Goal: Task Accomplishment & Management: Manage account settings

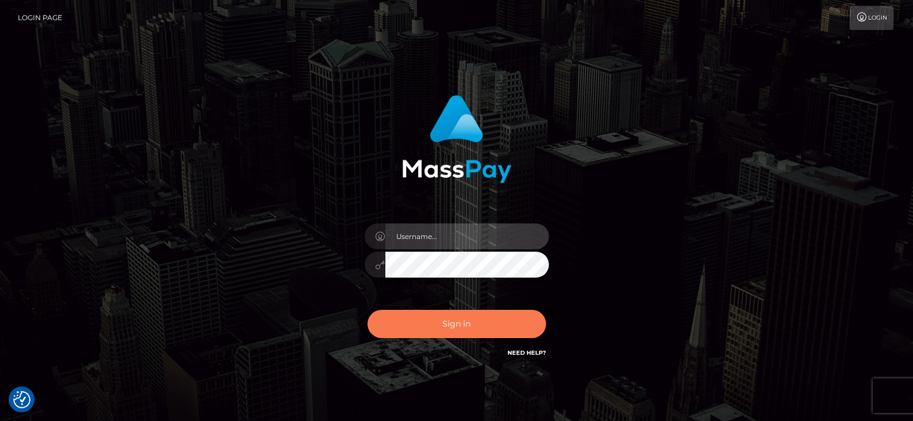
type input "Nocelyn.xcite"
drag, startPoint x: 465, startPoint y: 316, endPoint x: 603, endPoint y: 90, distance: 265.3
click at [465, 316] on button "Sign in" at bounding box center [457, 324] width 179 height 28
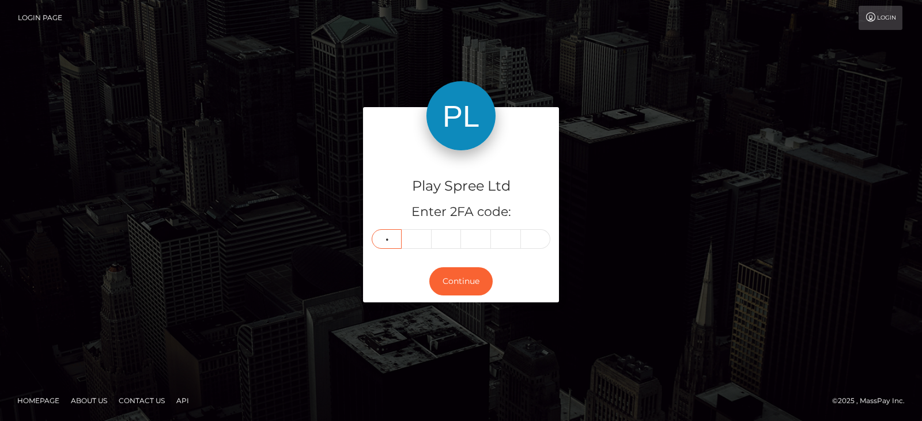
type input "8"
type input "1"
type input "8"
type input "3"
type input "1"
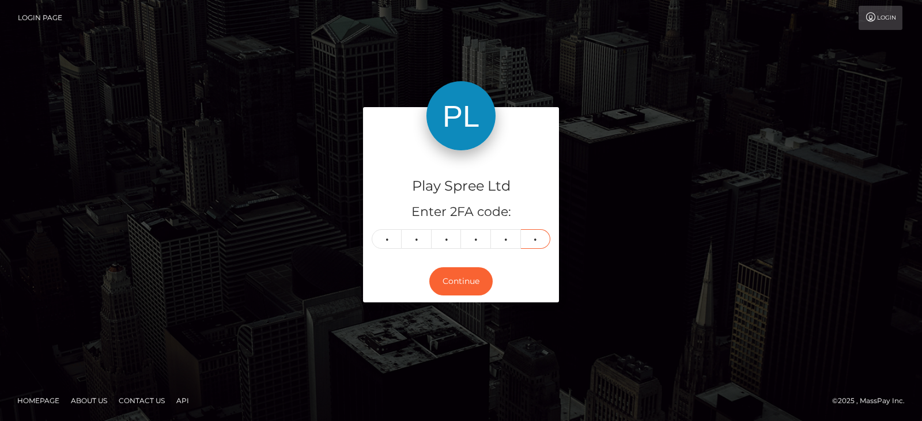
type input "7"
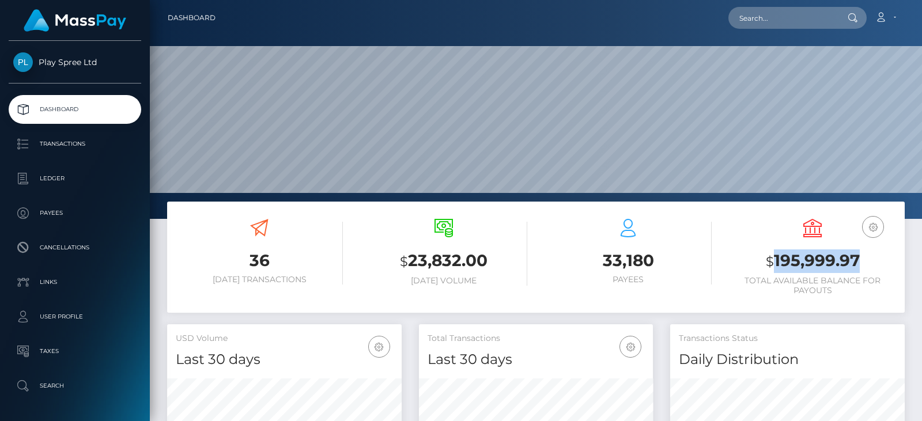
scroll to position [205, 234]
